Goal: Use online tool/utility: Utilize a website feature to perform a specific function

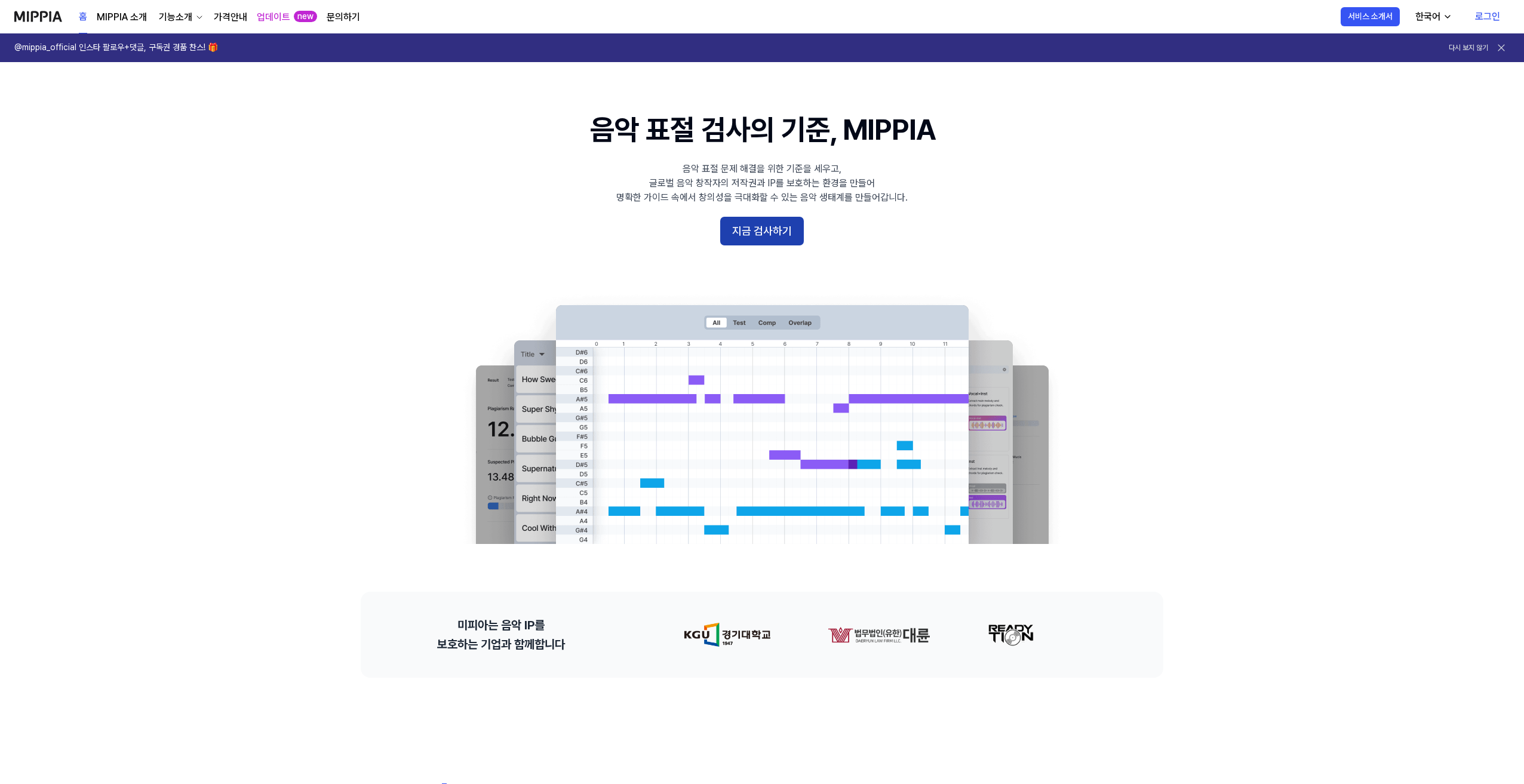
click at [747, 230] on button "지금 검사하기" at bounding box center [762, 231] width 84 height 29
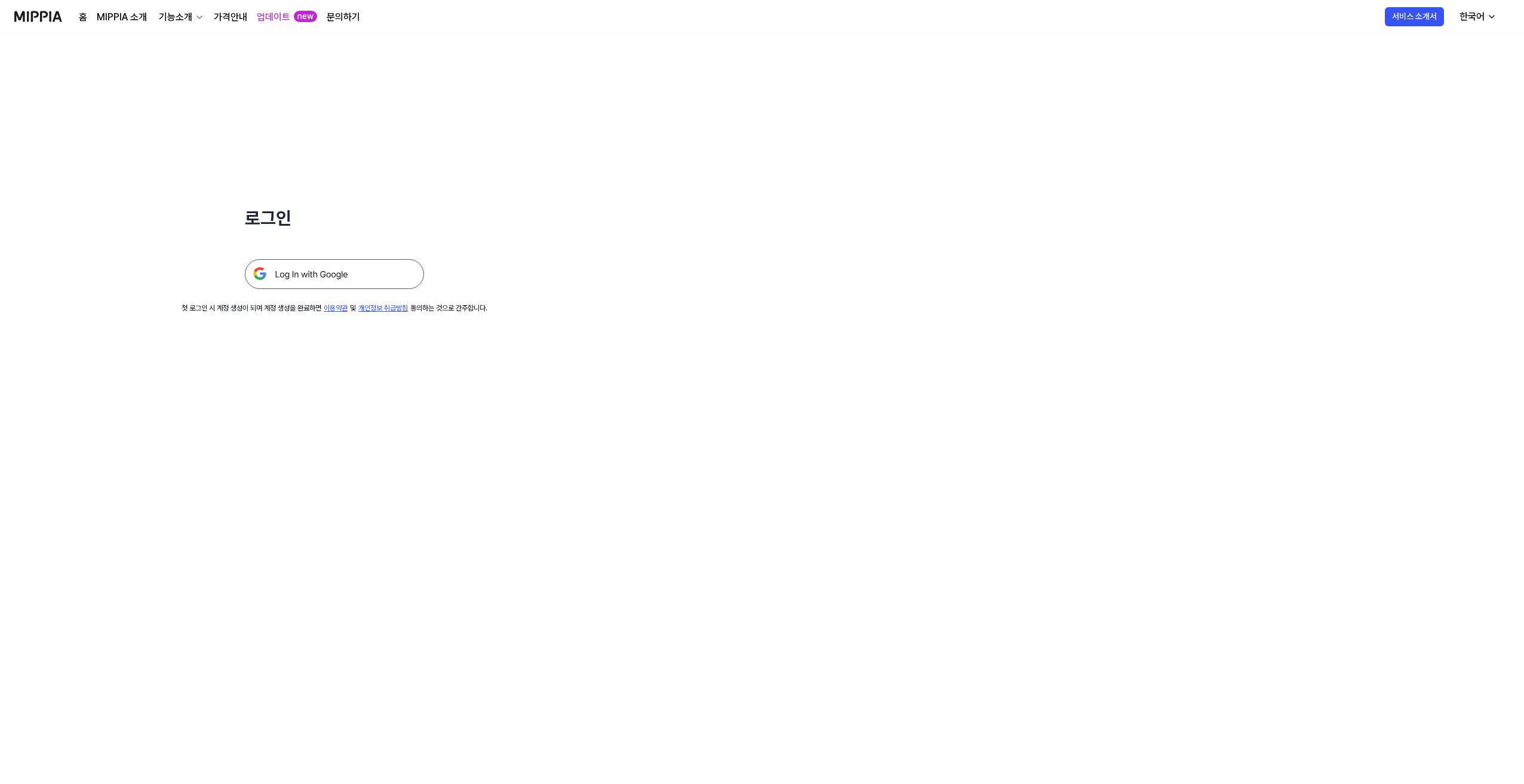
click at [309, 280] on img at bounding box center [334, 274] width 179 height 30
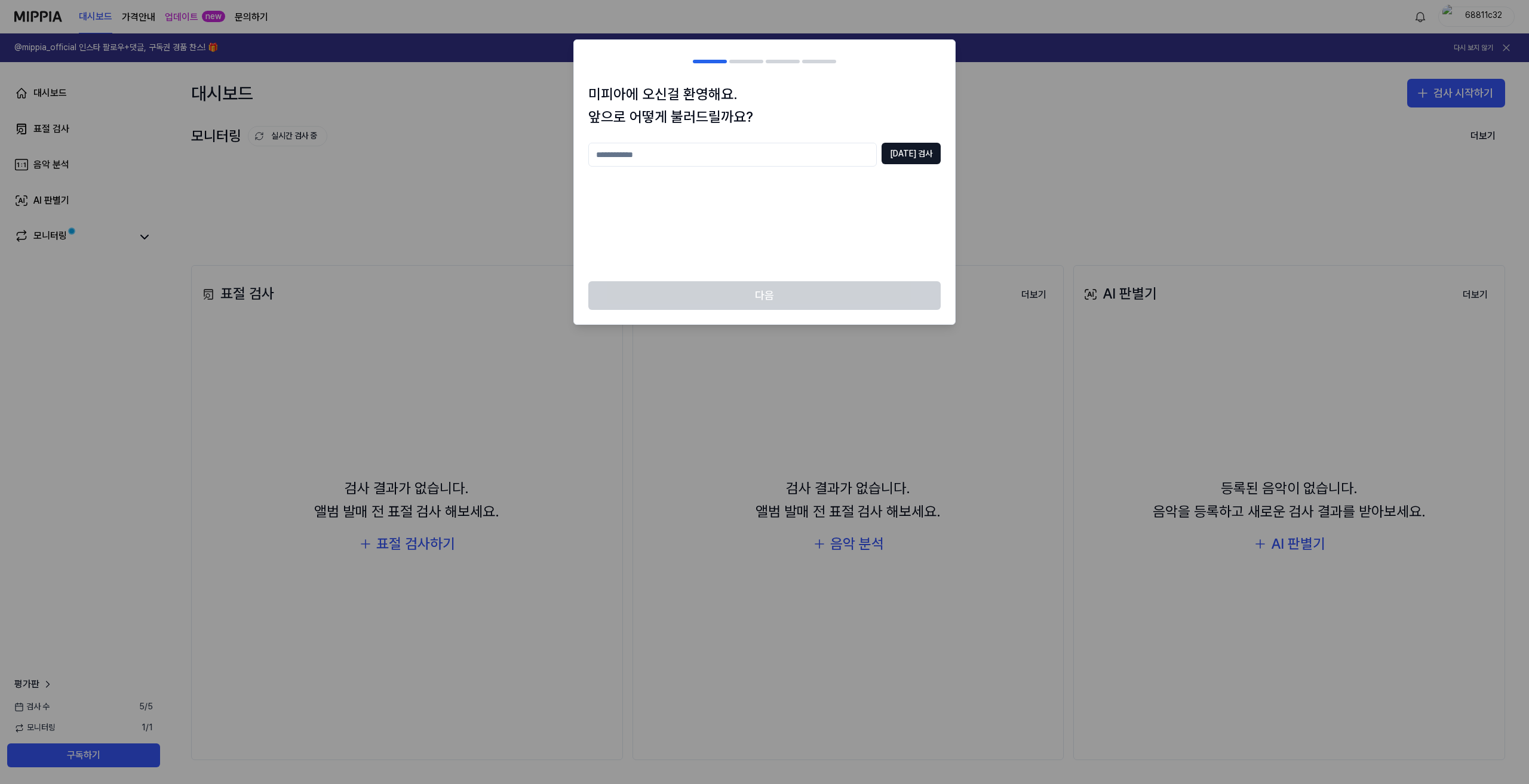
click at [745, 153] on input "text" at bounding box center [732, 154] width 289 height 24
type input "**"
click at [914, 146] on button "[DATE] 검사" at bounding box center [911, 153] width 59 height 21
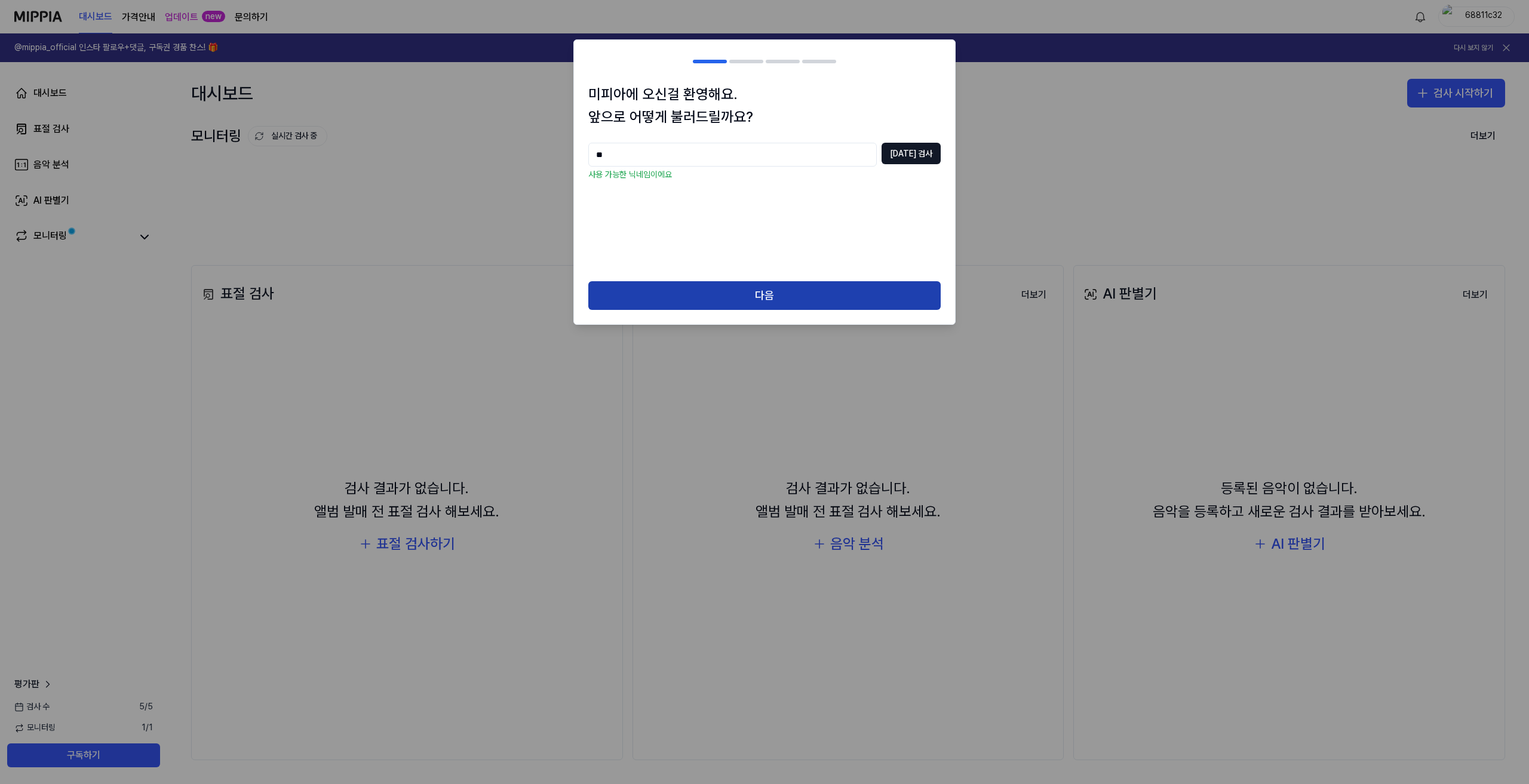
click at [806, 284] on button "다음" at bounding box center [764, 295] width 352 height 29
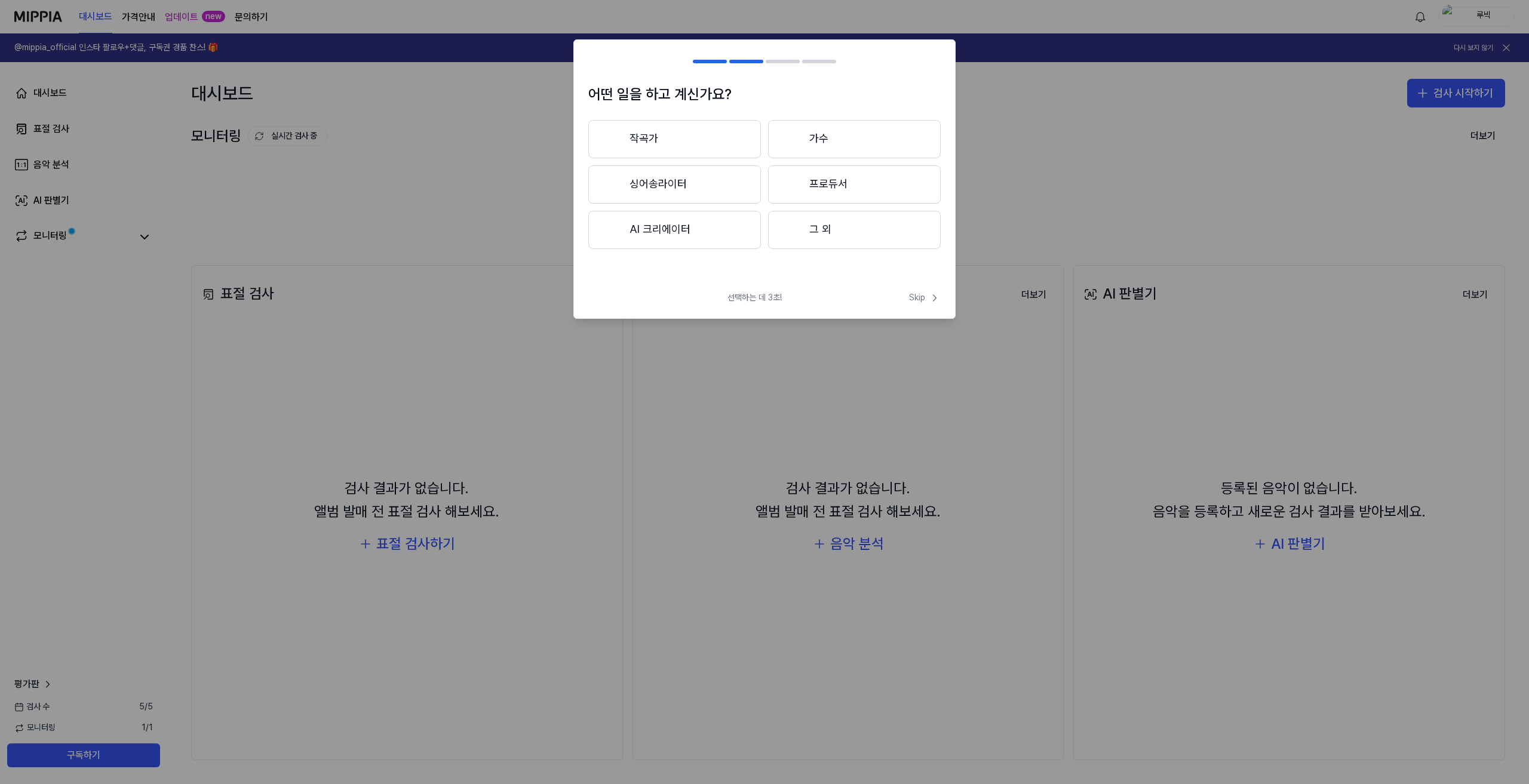
click at [731, 144] on button "작곡가" at bounding box center [675, 139] width 173 height 38
click at [791, 189] on div at bounding box center [792, 184] width 14 height 14
click at [715, 146] on button "대중가요" at bounding box center [674, 139] width 171 height 38
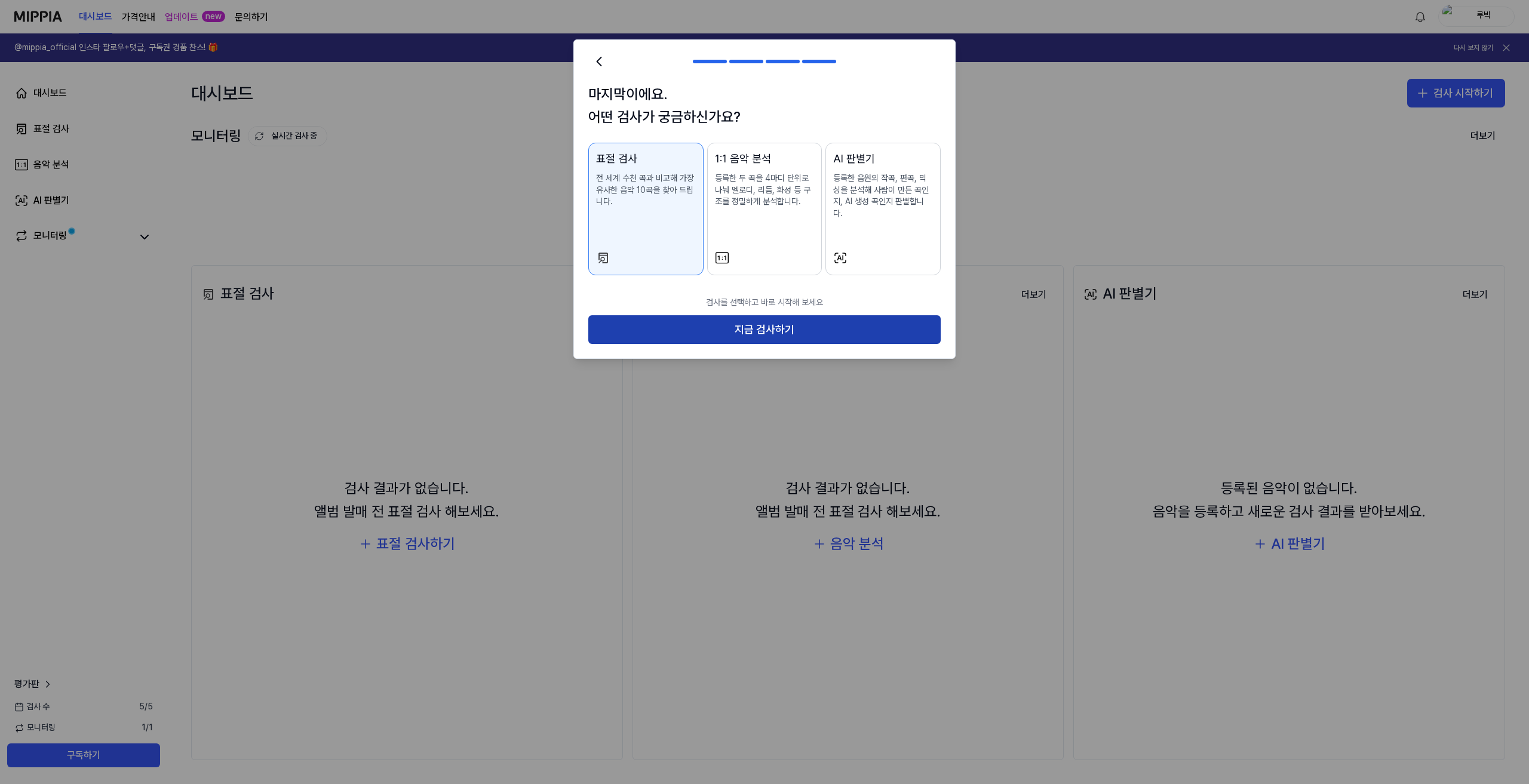
click at [780, 321] on button "지금 검사하기" at bounding box center [764, 330] width 352 height 29
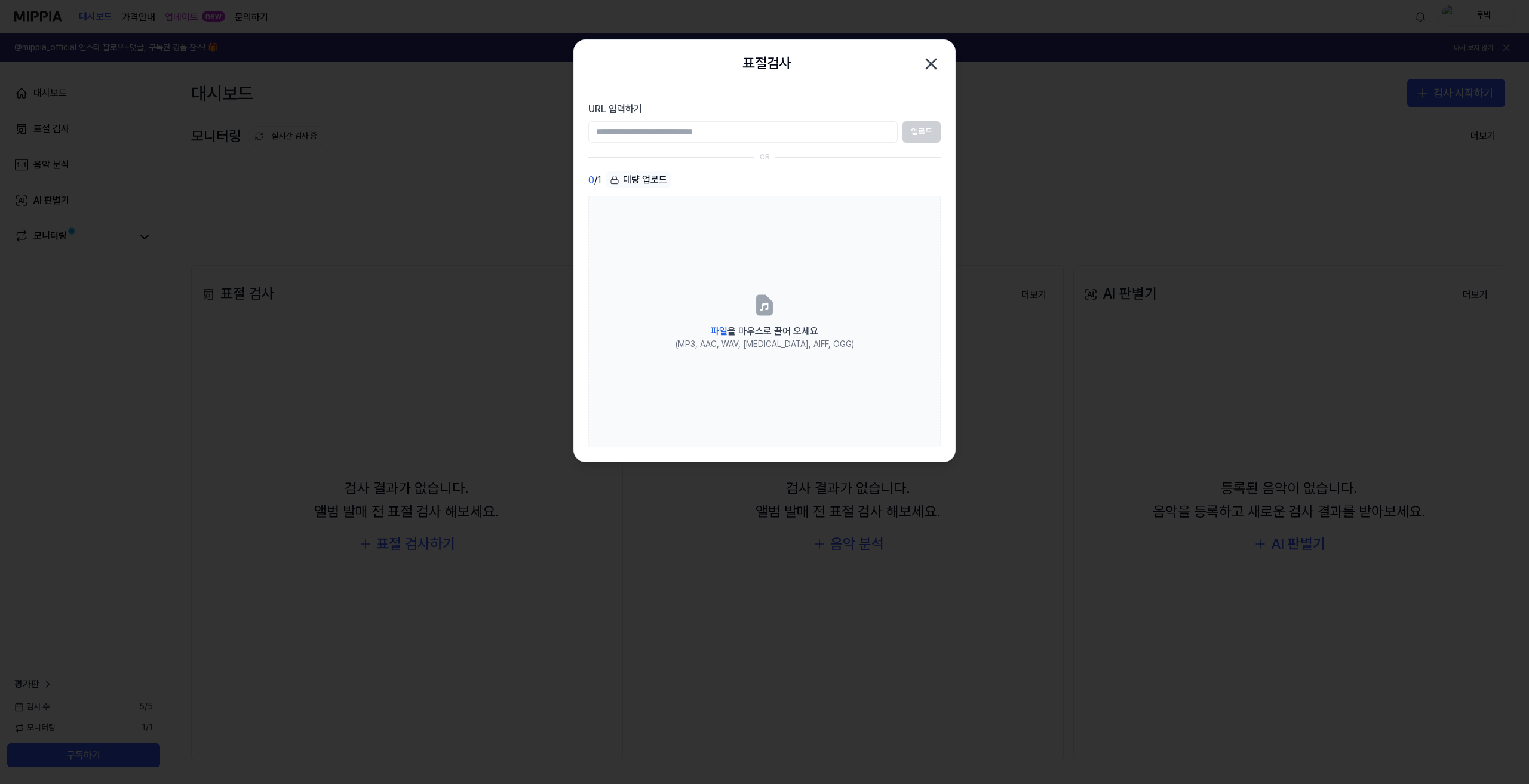
click at [932, 65] on icon "button" at bounding box center [931, 64] width 10 height 10
